Goal: Check status: Check status

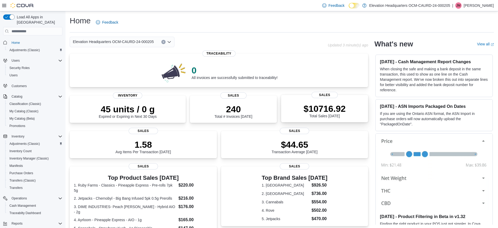
click at [330, 109] on p "$10716.92" at bounding box center [325, 108] width 42 height 10
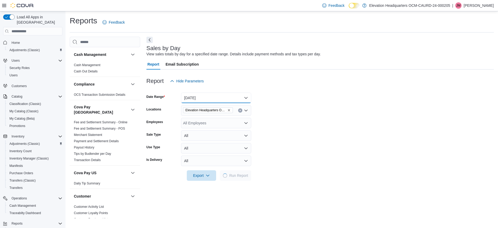
click at [203, 97] on button "Today" at bounding box center [216, 97] width 70 height 10
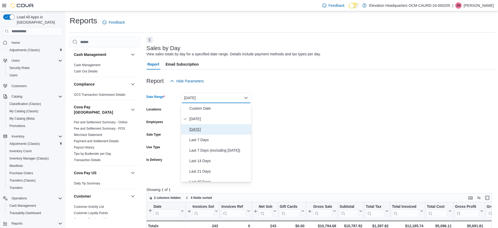
click at [210, 127] on button "Yesterday" at bounding box center [216, 129] width 70 height 10
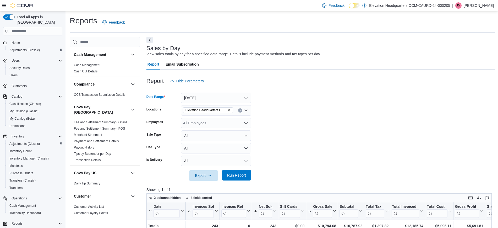
click at [247, 174] on span "Run Report" at bounding box center [236, 175] width 23 height 10
click at [227, 96] on button "Yesterday" at bounding box center [216, 97] width 70 height 10
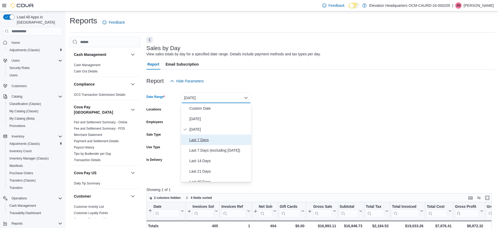
click at [221, 141] on span "Last 7 Days" at bounding box center [219, 139] width 60 height 6
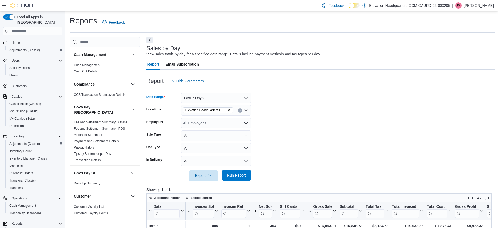
click at [239, 171] on span "Run Report" at bounding box center [236, 175] width 23 height 10
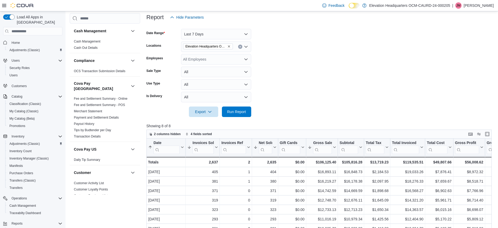
scroll to position [65, 0]
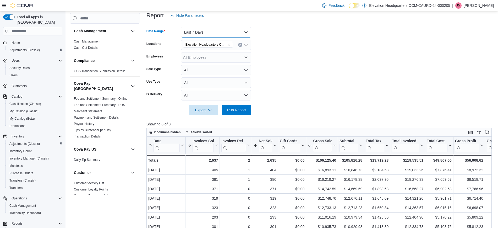
click at [230, 35] on button "Last 7 Days" at bounding box center [216, 32] width 70 height 10
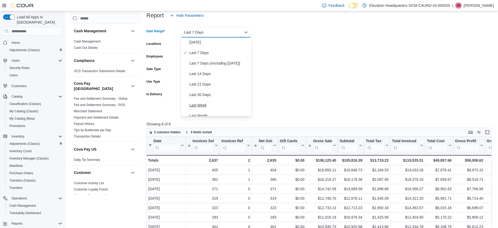
scroll to position [33, 0]
click at [224, 82] on span "Last 30 Days" at bounding box center [219, 83] width 60 height 6
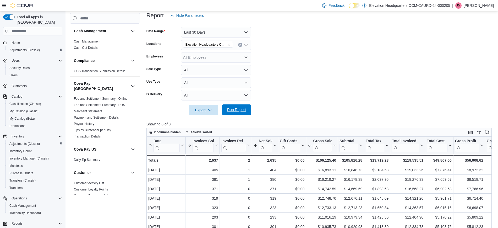
click at [237, 114] on span "Run Report" at bounding box center [236, 109] width 23 height 10
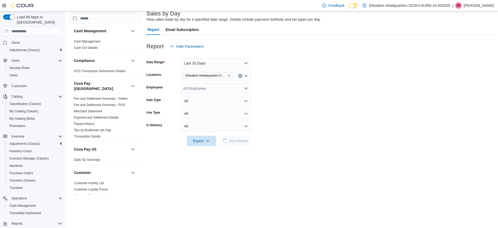
scroll to position [31, 0]
